Goal: Transaction & Acquisition: Obtain resource

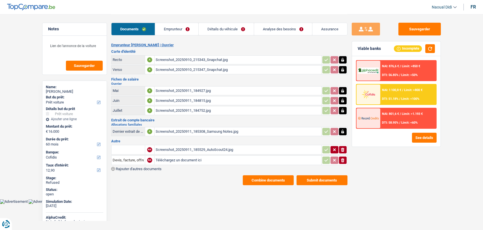
select select "car"
select select "60"
select select "cofidis"
select select "60"
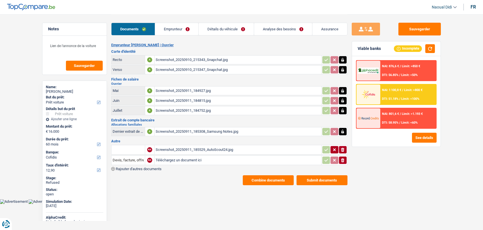
select select "60"
select select "car"
select select "yes"
select select "60"
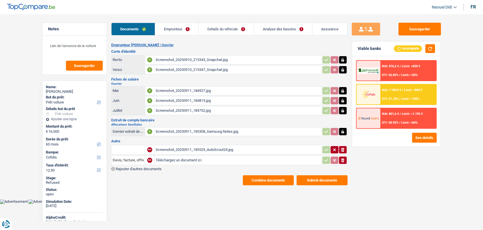
click at [274, 28] on link "Analyse des besoins" at bounding box center [283, 29] width 58 height 12
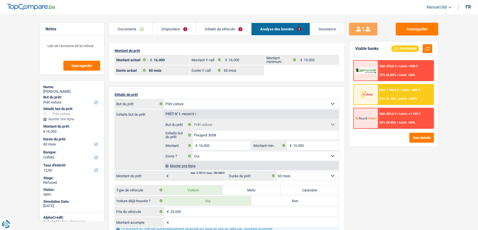
click at [124, 27] on link "Documents" at bounding box center [131, 29] width 44 height 12
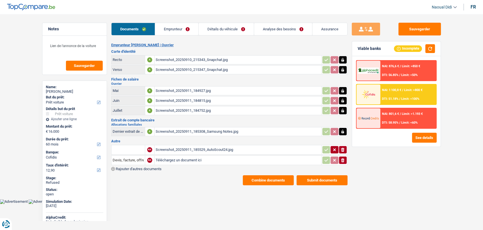
click at [179, 28] on link "Emprunteur" at bounding box center [176, 29] width 43 height 12
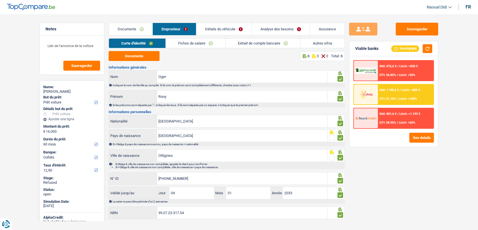
scroll to position [9, 0]
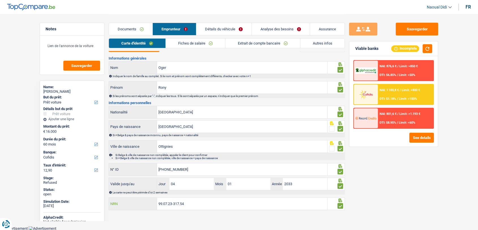
drag, startPoint x: 191, startPoint y: 202, endPoint x: 153, endPoint y: 198, distance: 37.9
click at [153, 198] on div "99.07.23-317.54 NRN" at bounding box center [218, 203] width 219 height 12
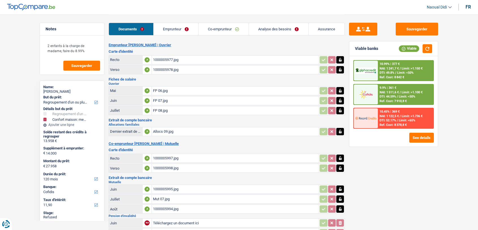
select select "refinancing"
select select "household"
select select "120"
select select "cofidis"
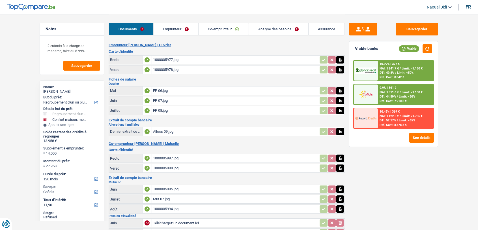
select select "120"
select select "72"
select select "refinancing"
select select "household"
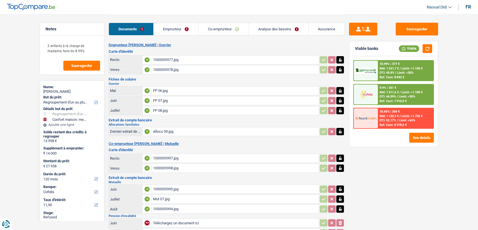
select select "120"
click at [265, 25] on link "Analyse des besoins" at bounding box center [278, 29] width 59 height 12
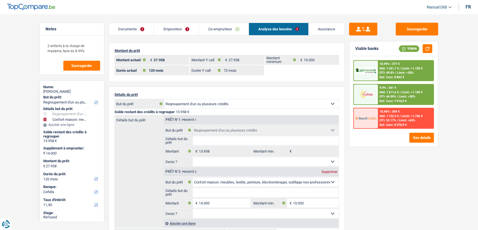
scroll to position [63, 0]
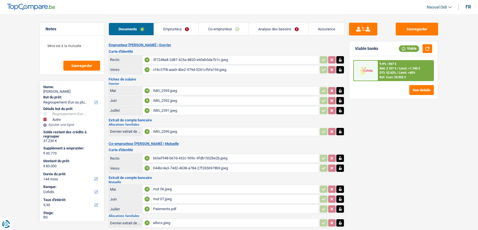
select select "refinancing"
select select "other"
select select "144"
select select "cofidis"
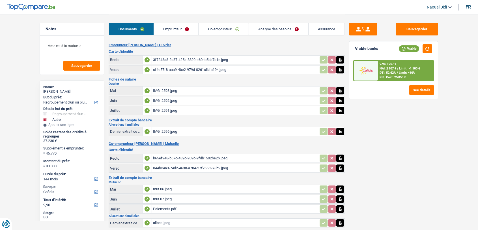
select select "144"
select select "refinancing"
select select "yes"
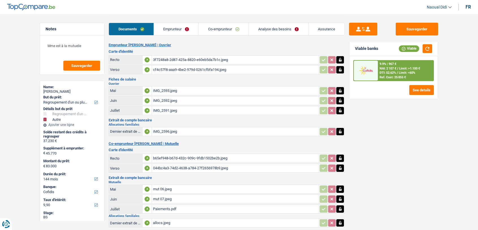
select select "other"
select select "yes"
click at [263, 26] on link "Analyse des besoins" at bounding box center [278, 29] width 59 height 12
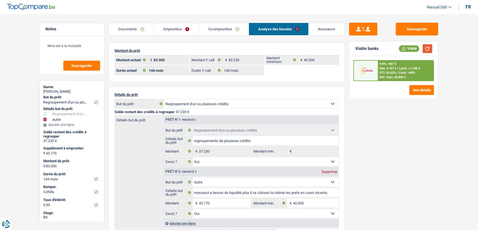
click at [423, 46] on button "button" at bounding box center [428, 48] width 10 height 9
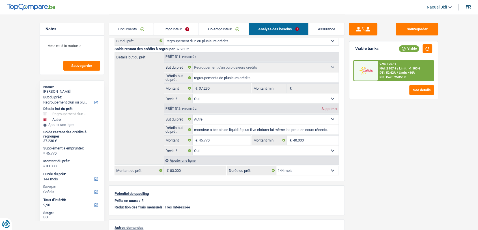
click at [294, 168] on select "12 mois 18 mois 24 mois 30 mois 36 mois 42 mois 48 mois 60 mois 72 mois 84 mois…" at bounding box center [308, 170] width 62 height 9
select select "84"
click at [277, 166] on select "12 mois 18 mois 24 mois 30 mois 36 mois 42 mois 48 mois 60 mois 72 mois 84 mois…" at bounding box center [308, 170] width 62 height 9
select select "84"
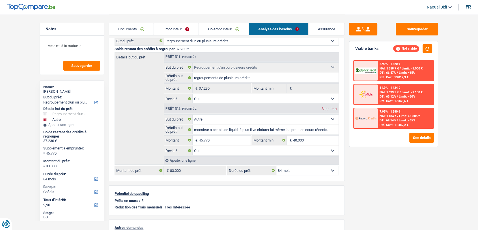
click at [297, 172] on select "12 mois 18 mois 24 mois 30 mois 36 mois 42 mois 48 mois 60 mois 72 mois 84 mois…" at bounding box center [308, 170] width 62 height 9
select select "120"
click at [277, 166] on select "12 mois 18 mois 24 mois 30 mois 36 mois 42 mois 48 mois 60 mois 72 mois 84 mois…" at bounding box center [308, 170] width 62 height 9
select select "120"
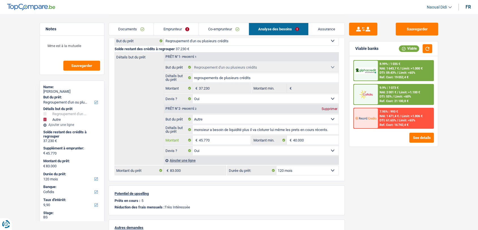
click at [222, 140] on input "45.770" at bounding box center [225, 139] width 52 height 9
click at [218, 142] on input "45.770" at bounding box center [225, 139] width 52 height 9
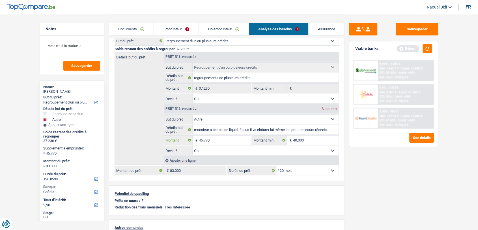
click at [225, 140] on input "45.770" at bounding box center [225, 139] width 52 height 9
type input "40.000"
type input "77.230"
select select "144"
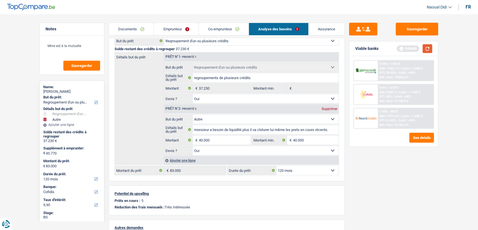
type input "77.230"
select select "144"
type input "77.230"
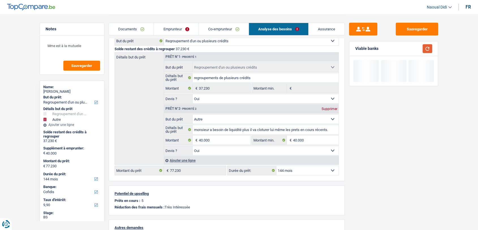
click at [430, 50] on button "button" at bounding box center [428, 48] width 10 height 9
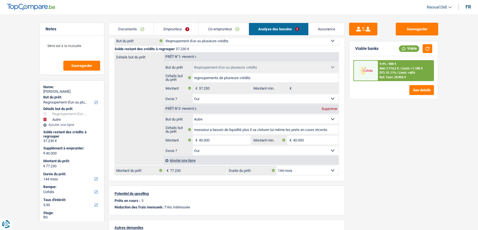
click at [310, 167] on select "12 mois 18 mois 24 mois 30 mois 36 mois 42 mois 48 mois 60 mois 72 mois 84 mois…" at bounding box center [308, 170] width 62 height 9
select select "120"
click at [277, 166] on select "12 mois 18 mois 24 mois 30 mois 36 mois 42 mois 48 mois 60 mois 72 mois 84 mois…" at bounding box center [308, 170] width 62 height 9
select select "120"
